Goal: Navigation & Orientation: Find specific page/section

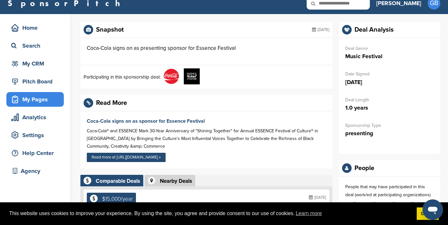
click at [39, 98] on div "My Pages" at bounding box center [37, 99] width 54 height 11
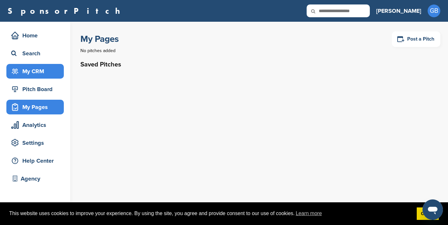
click at [44, 71] on div "My CRM" at bounding box center [37, 70] width 54 height 11
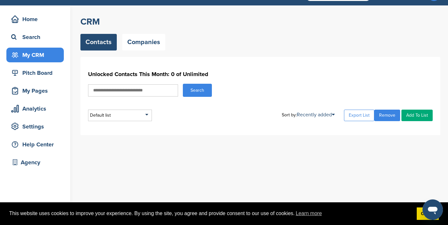
scroll to position [17, 0]
